Goal: Task Accomplishment & Management: Complete application form

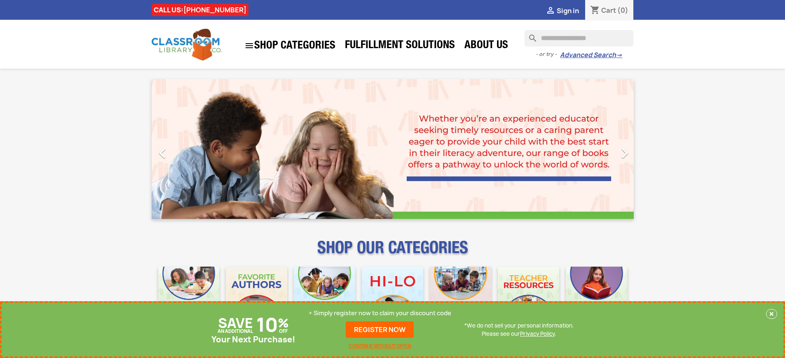
click at [380, 314] on p "+ Simply register now to claim your discount code" at bounding box center [380, 313] width 143 height 8
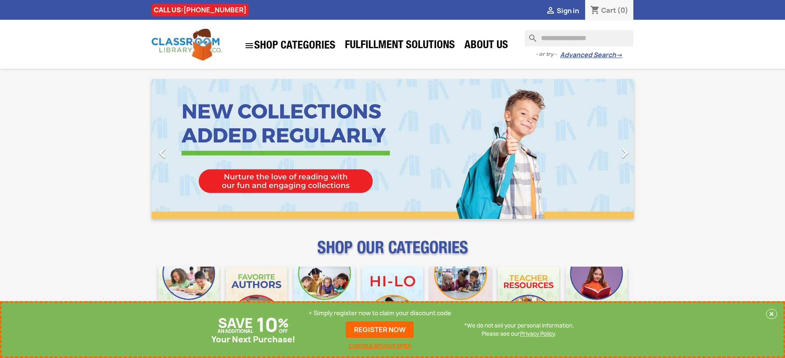
click at [380, 314] on p "+ Simply register now to claim your discount code" at bounding box center [380, 313] width 143 height 8
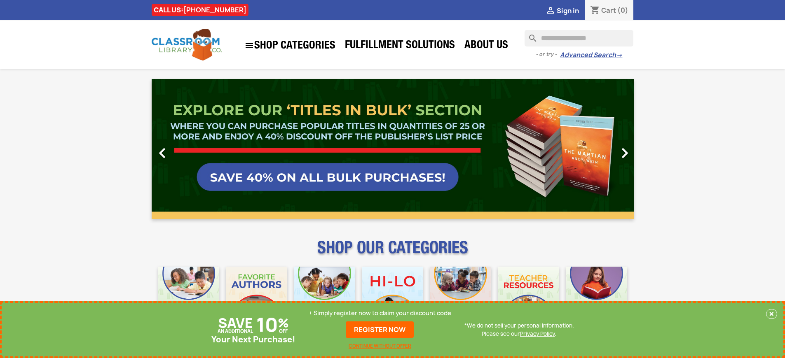
click at [380, 314] on p "+ Simply register now to claim your discount code" at bounding box center [380, 313] width 143 height 8
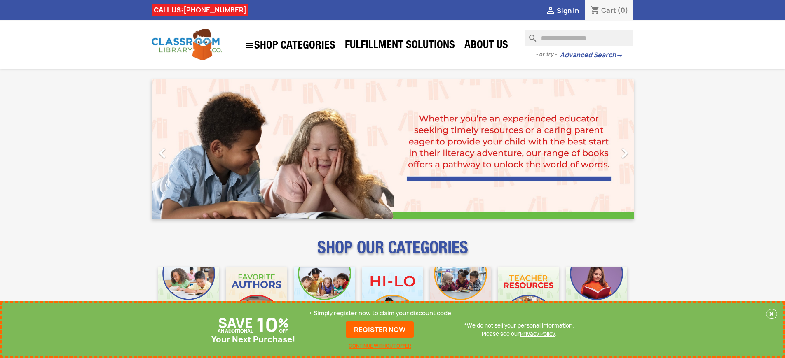
click at [380, 314] on p "+ Simply register now to claim your discount code" at bounding box center [380, 313] width 143 height 8
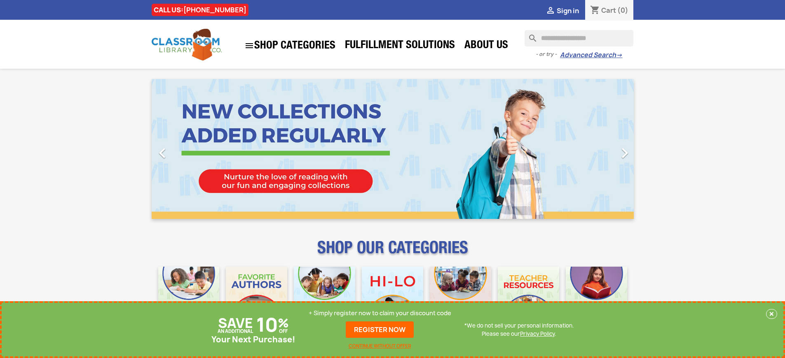
click at [380, 314] on p "+ Simply register now to claim your discount code" at bounding box center [380, 313] width 143 height 8
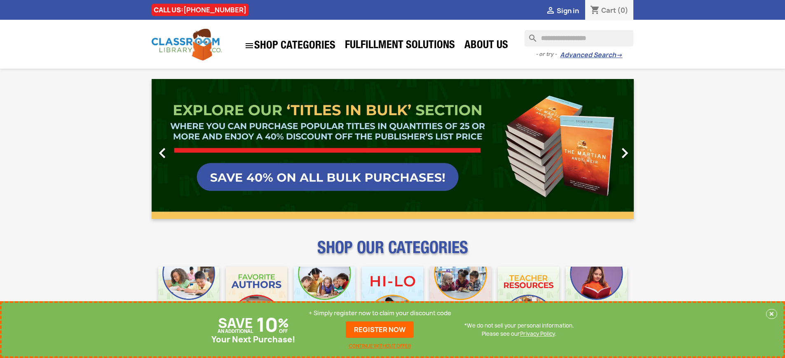
click at [380, 314] on p "+ Simply register now to claim your discount code" at bounding box center [380, 313] width 143 height 8
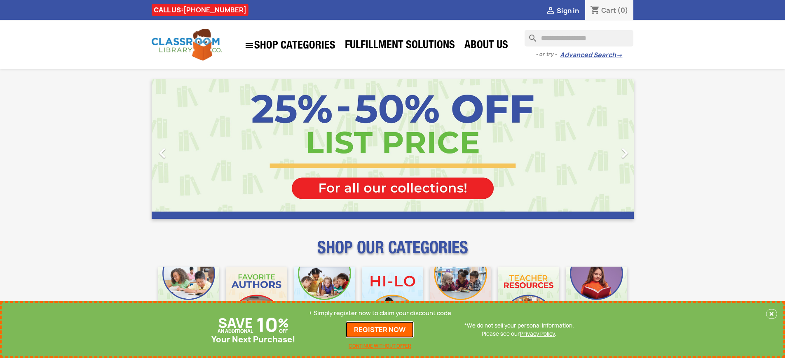
click at [380, 330] on link "REGISTER NOW" at bounding box center [380, 330] width 68 height 16
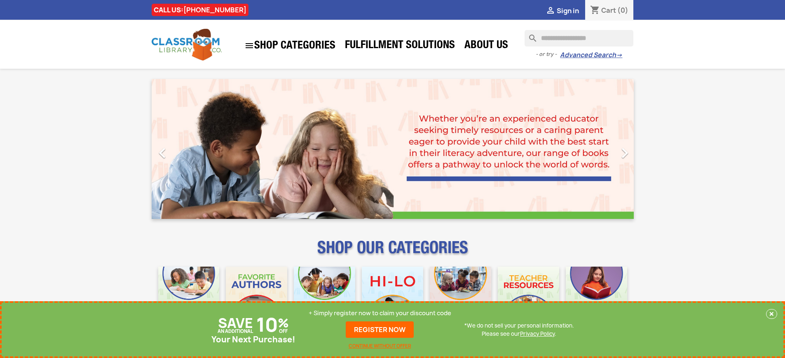
click at [380, 314] on p "+ Simply register now to claim your discount code" at bounding box center [380, 313] width 143 height 8
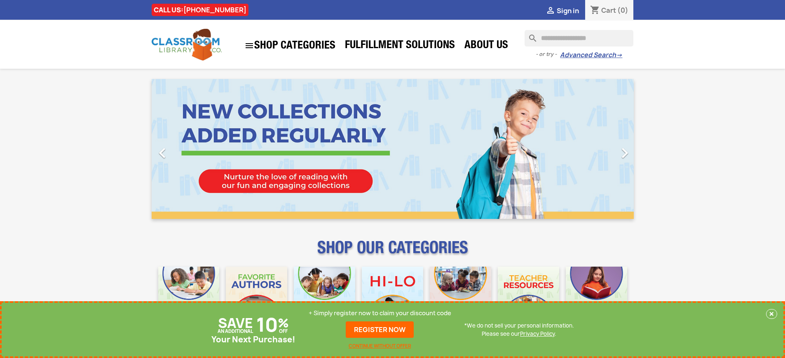
click at [380, 314] on p "+ Simply register now to claim your discount code" at bounding box center [380, 313] width 143 height 8
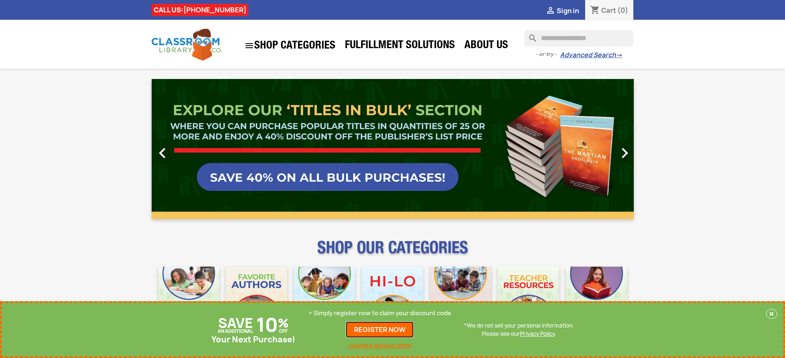
click at [380, 330] on link "REGISTER NOW" at bounding box center [380, 330] width 68 height 16
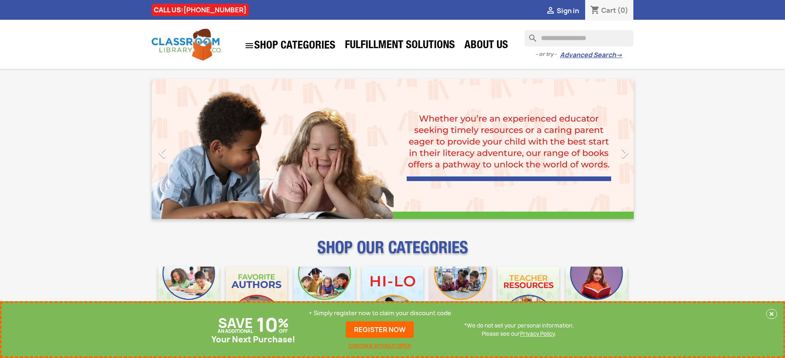
click at [380, 314] on p "+ Simply register now to claim your discount code" at bounding box center [380, 313] width 143 height 8
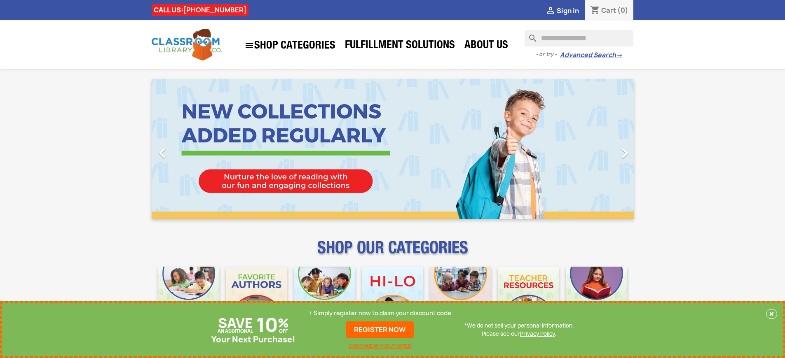
click at [380, 314] on p "+ Simply register now to claim your discount code" at bounding box center [380, 313] width 143 height 8
click at [380, 330] on link "REGISTER NOW" at bounding box center [380, 330] width 68 height 16
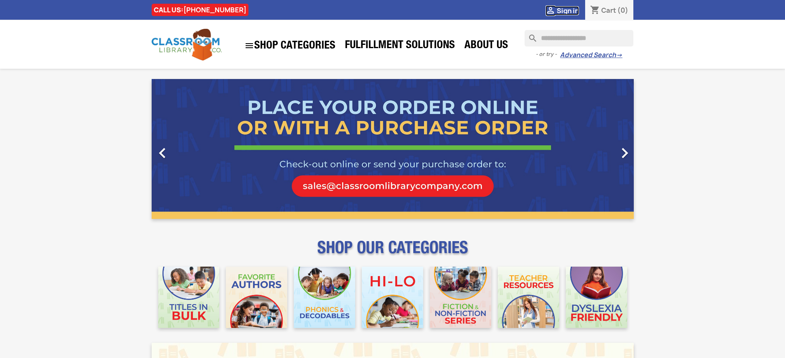
click at [567, 10] on span "Sign in" at bounding box center [568, 10] width 22 height 9
